Goal: Transaction & Acquisition: Purchase product/service

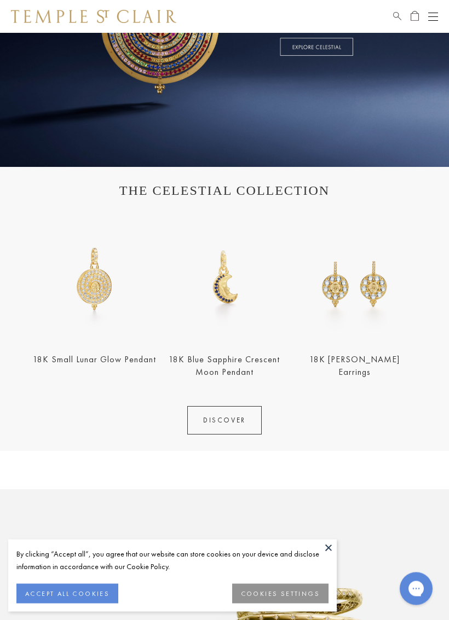
scroll to position [194, 0]
click at [330, 545] on button at bounding box center [328, 548] width 16 height 16
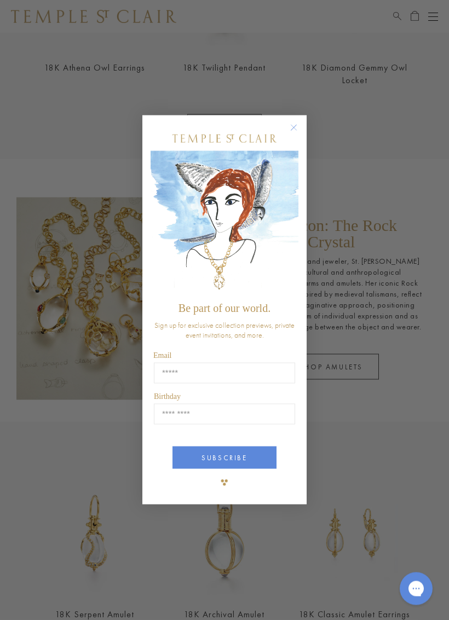
scroll to position [1138, 0]
click at [295, 114] on div "Close dialog Be part of our world. Sign up for exclusive collection previews, p…" at bounding box center [224, 311] width 164 height 412
click at [407, 222] on div "Close dialog Be part of our world. Sign up for exclusive collection previews, p…" at bounding box center [224, 310] width 449 height 620
click at [288, 116] on form "Be part of our world. Sign up for exclusive collection previews, private event …" at bounding box center [224, 311] width 164 height 390
click at [297, 122] on circle "Close dialog" at bounding box center [293, 127] width 13 height 13
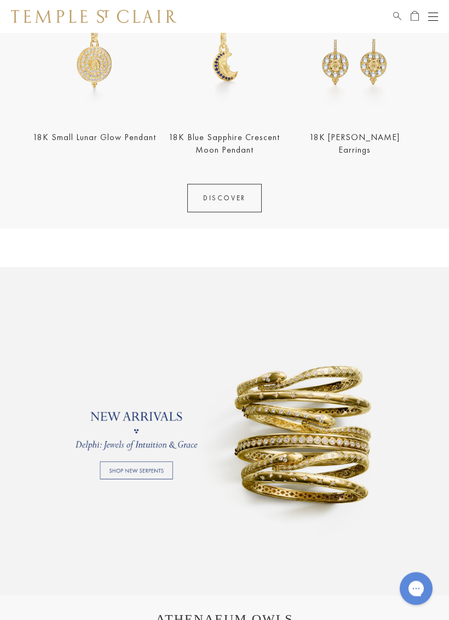
scroll to position [462, 0]
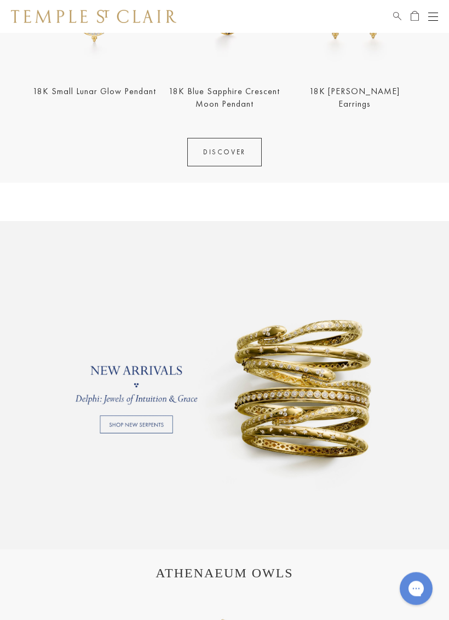
click at [152, 420] on link at bounding box center [224, 386] width 449 height 329
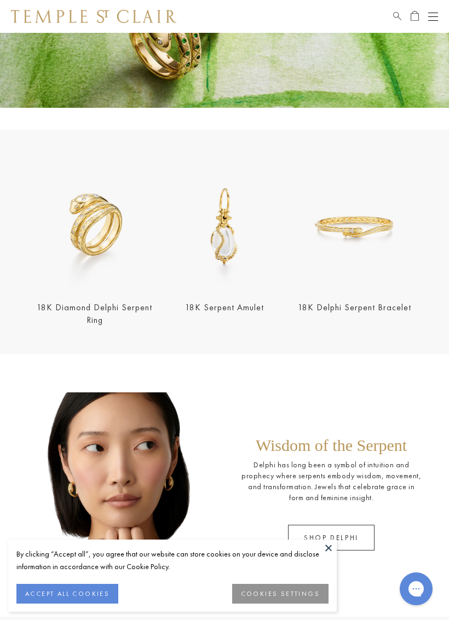
scroll to position [148, 0]
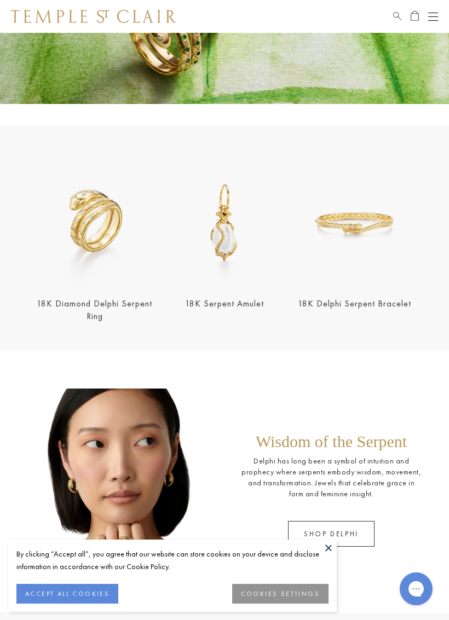
click at [324, 553] on button at bounding box center [328, 548] width 16 height 16
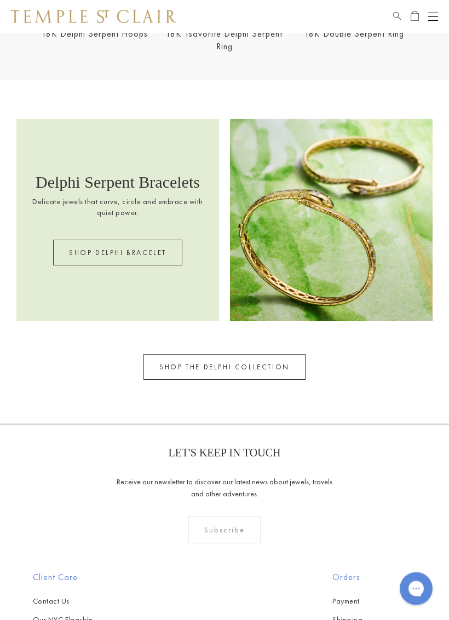
scroll to position [918, 0]
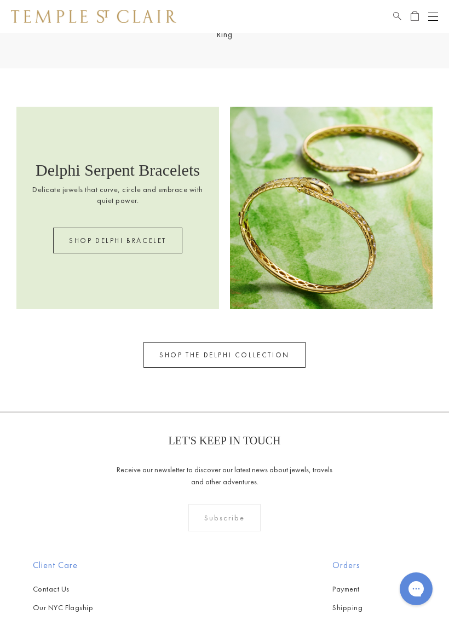
click at [275, 346] on link "SHOP THE DELPHI COLLECTION" at bounding box center [224, 355] width 162 height 26
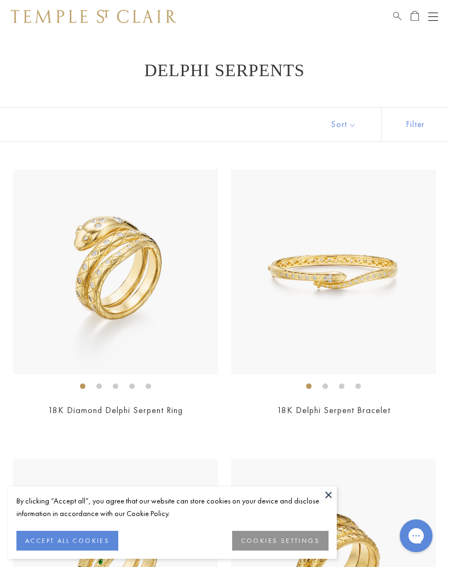
click at [123, 282] on img at bounding box center [115, 271] width 205 height 205
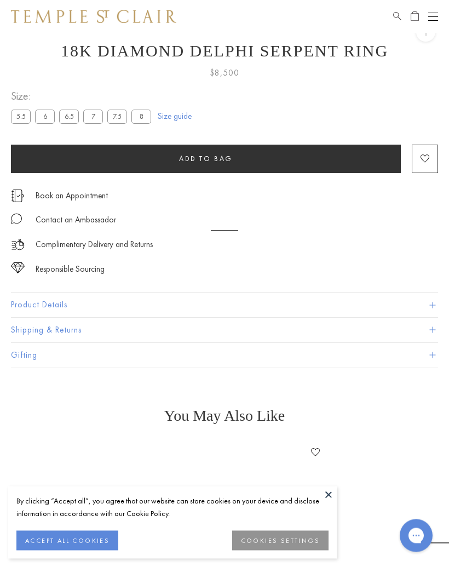
scroll to position [33, 0]
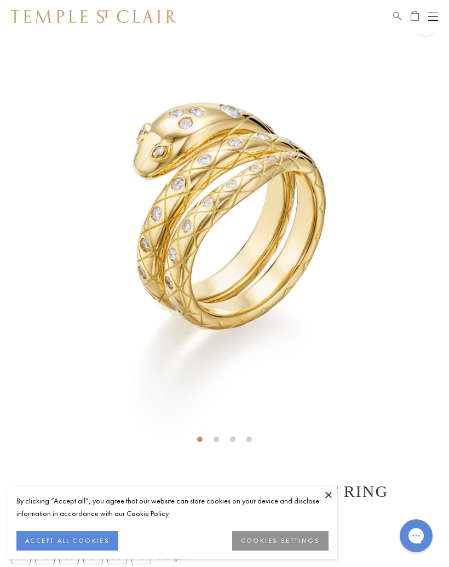
click at [327, 493] on button at bounding box center [328, 494] width 16 height 16
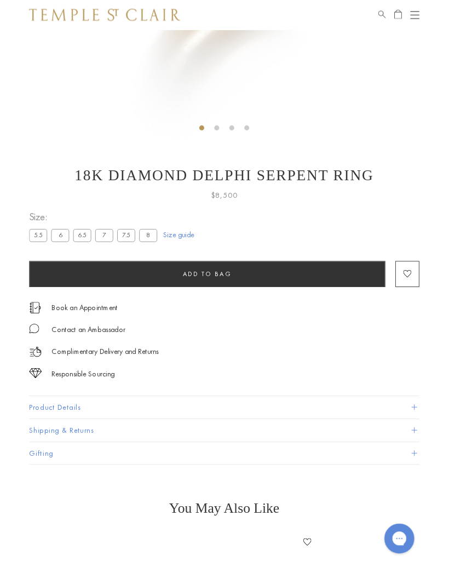
scroll to position [325, 0]
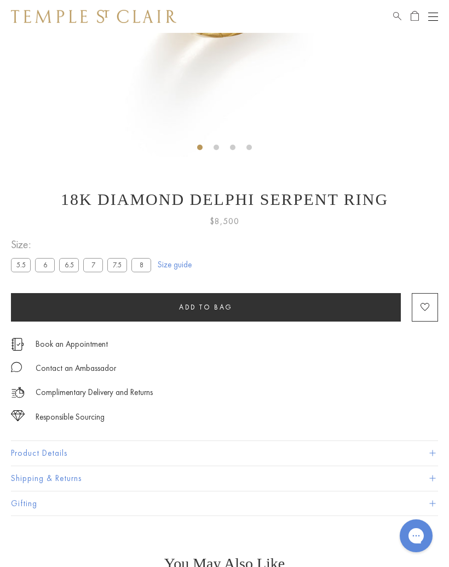
click at [144, 268] on label "8" at bounding box center [141, 265] width 20 height 14
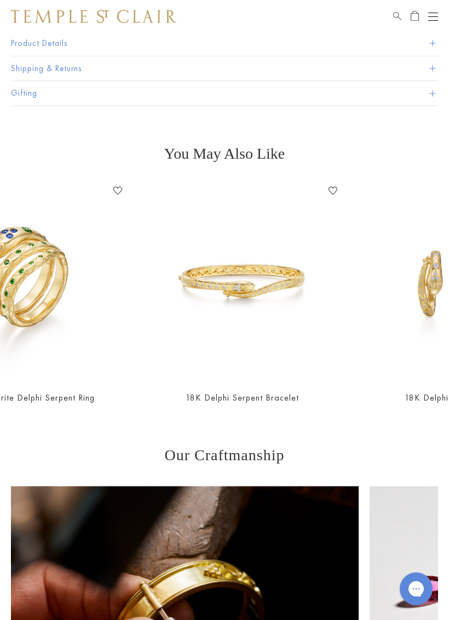
scroll to position [0, 241]
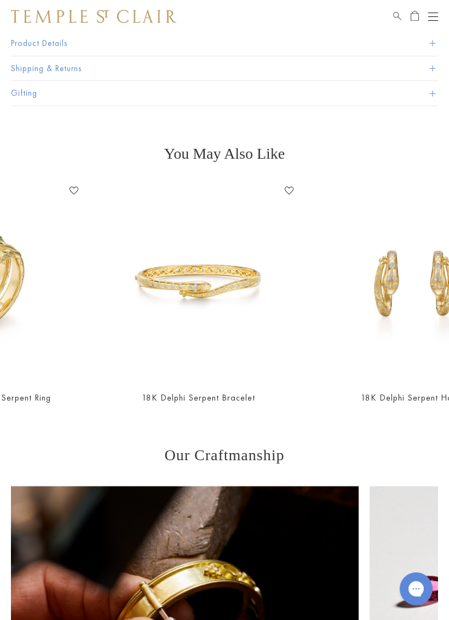
click at [399, 333] on img at bounding box center [413, 281] width 199 height 199
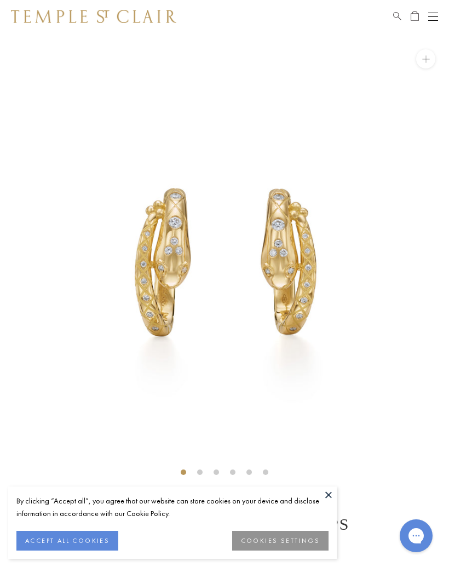
click at [329, 491] on button at bounding box center [328, 494] width 16 height 16
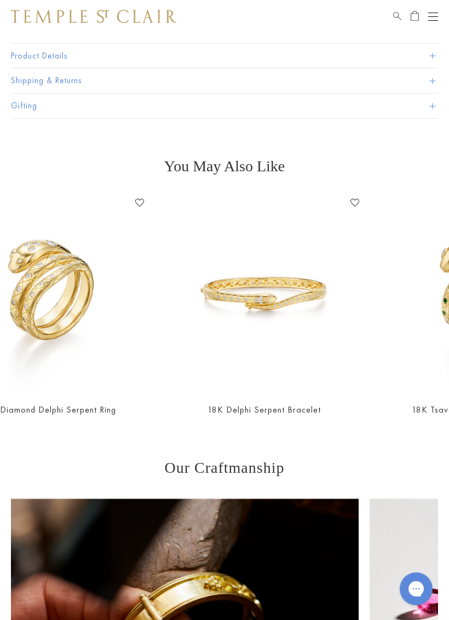
scroll to position [0, 200]
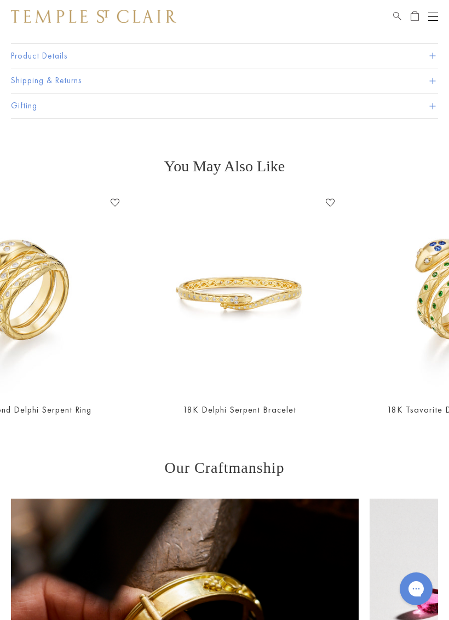
click at [272, 316] on img at bounding box center [239, 293] width 199 height 199
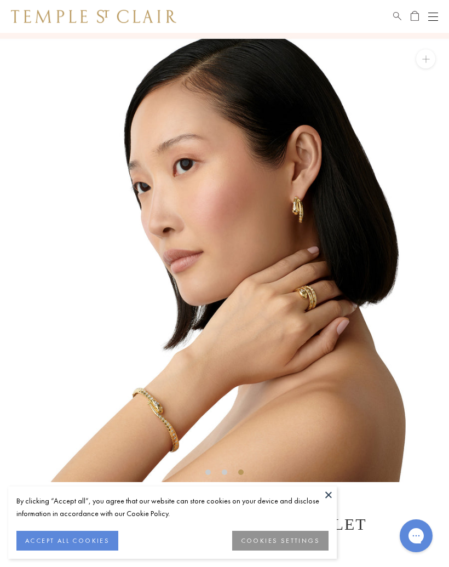
click at [328, 490] on button at bounding box center [328, 494] width 16 height 16
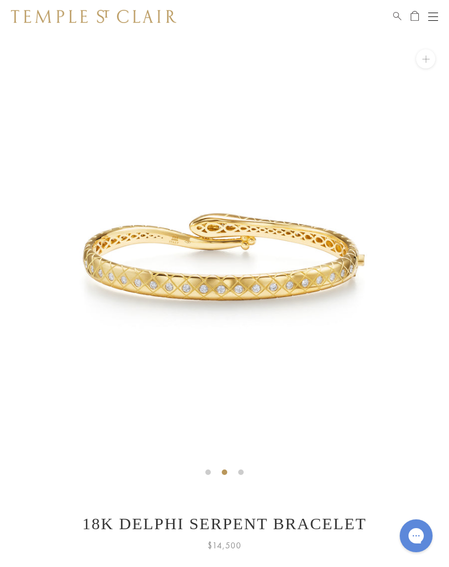
click at [379, 419] on img at bounding box center [224, 257] width 449 height 449
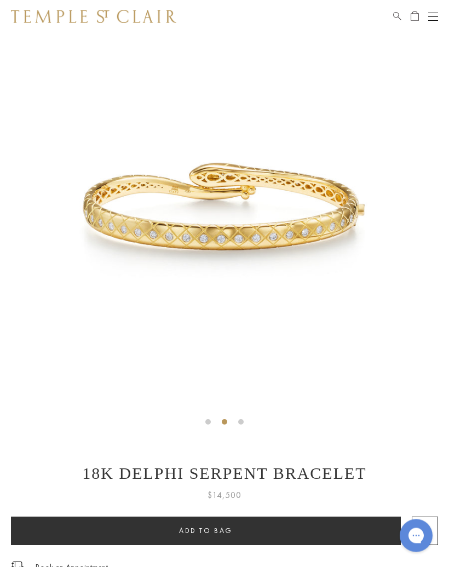
scroll to position [50, 0]
click at [432, 10] on button "Open navigation" at bounding box center [433, 16] width 10 height 13
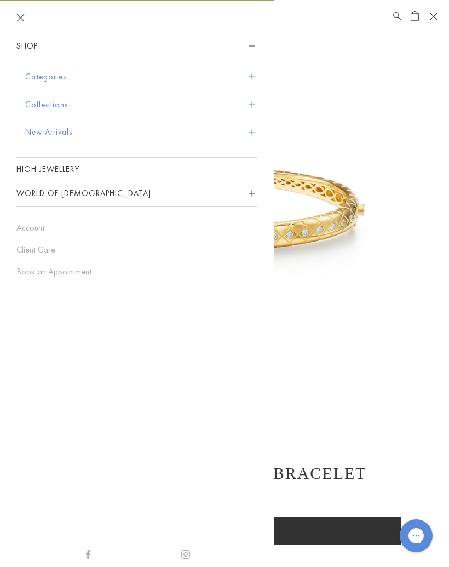
click at [54, 79] on button "Categories" at bounding box center [141, 77] width 232 height 28
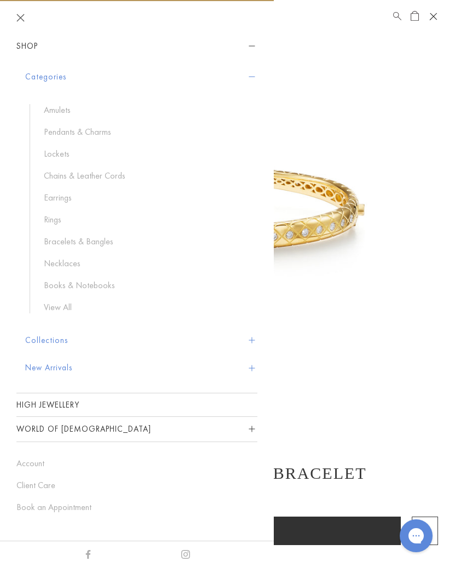
click at [55, 194] on link "Earrings" at bounding box center [145, 198] width 203 height 12
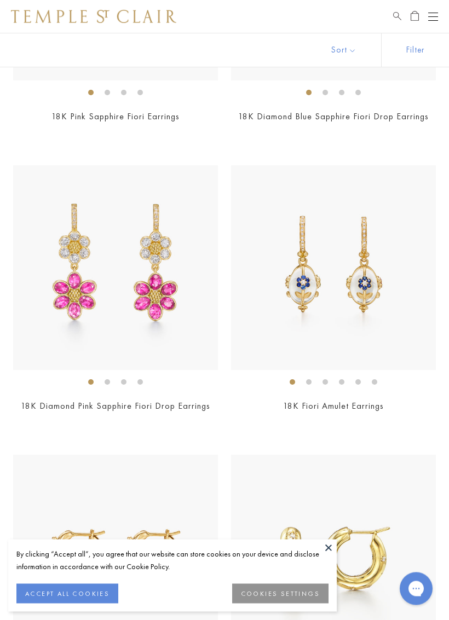
scroll to position [4060, 0]
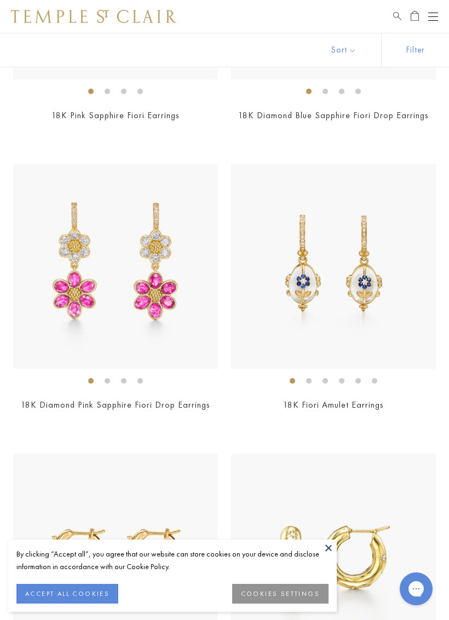
click at [328, 550] on button at bounding box center [328, 548] width 16 height 16
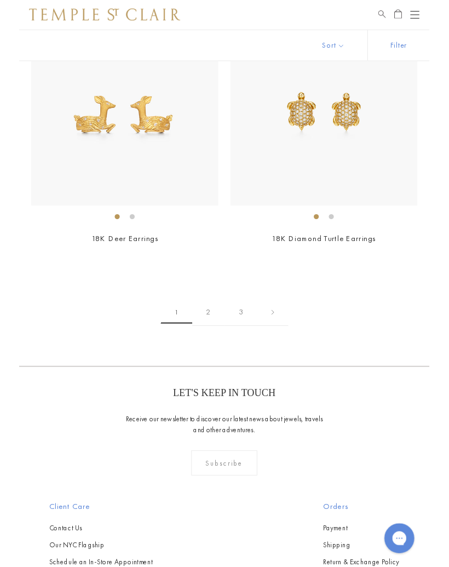
scroll to position [6508, 0]
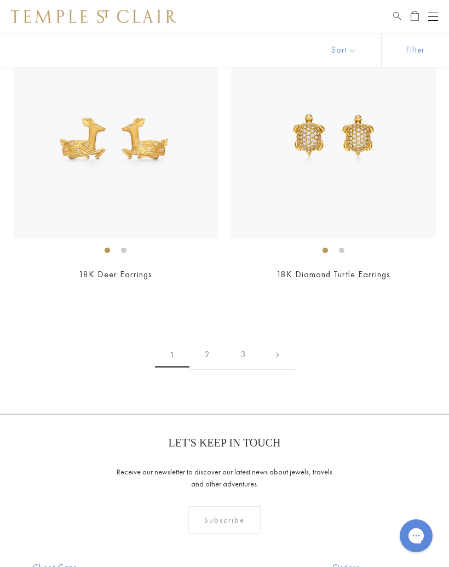
click at [207, 340] on link "2" at bounding box center [207, 355] width 36 height 30
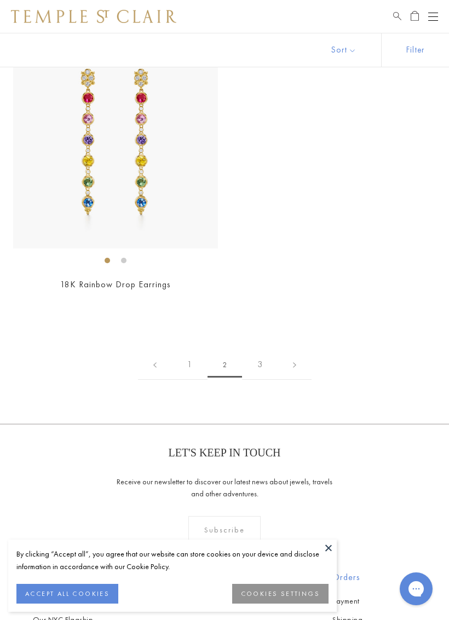
scroll to position [5693, 0]
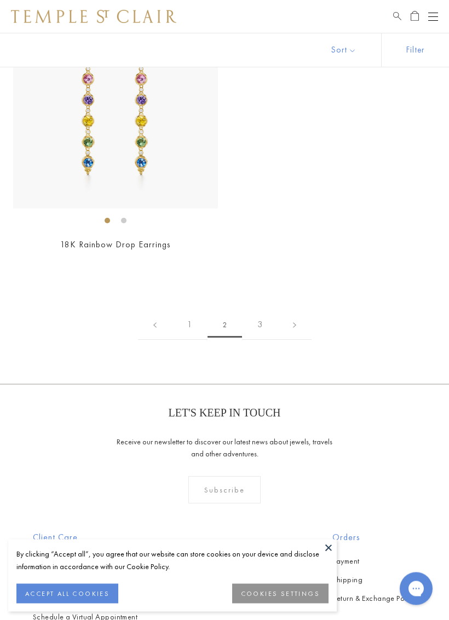
click at [261, 314] on link "3" at bounding box center [260, 325] width 36 height 30
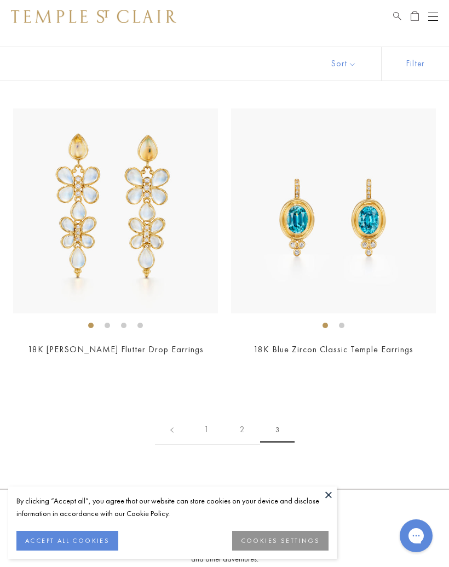
scroll to position [60, 0]
click at [129, 216] on img at bounding box center [115, 211] width 205 height 205
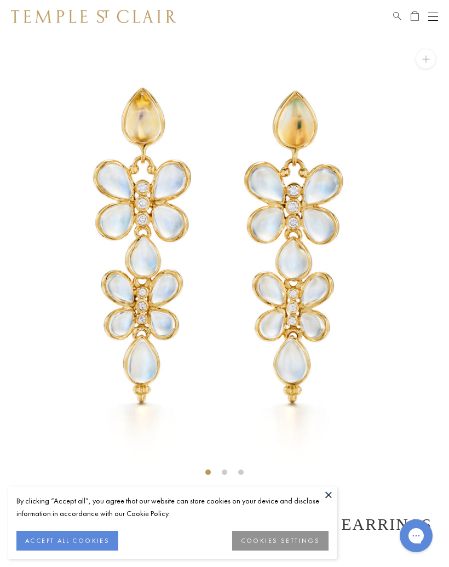
click at [333, 490] on button at bounding box center [328, 494] width 16 height 16
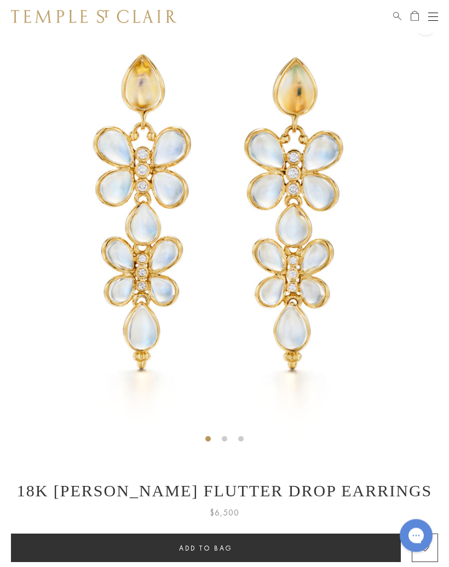
scroll to position [33, 0]
